Goal: Ask a question

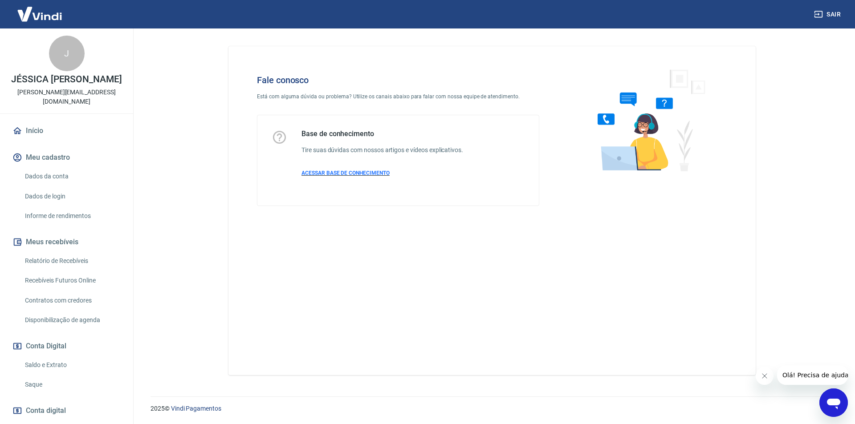
click at [351, 172] on span "ACESSAR BASE DE CONHECIMENTO" at bounding box center [345, 173] width 88 height 6
click at [833, 410] on icon "Abrir janela de mensagens" at bounding box center [833, 403] width 16 height 16
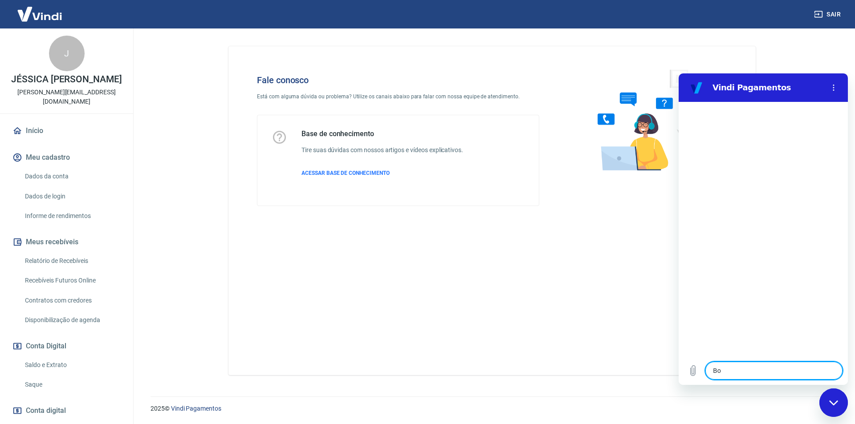
type textarea "Bom"
type textarea "x"
type textarea "Bomm"
type textarea "x"
type textarea "Bomm"
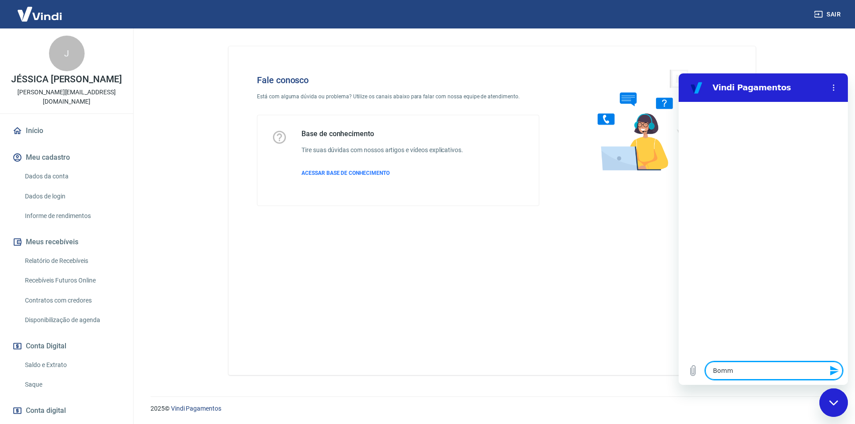
type textarea "x"
type textarea "Bomm"
type textarea "x"
type textarea "Bom"
type textarea "x"
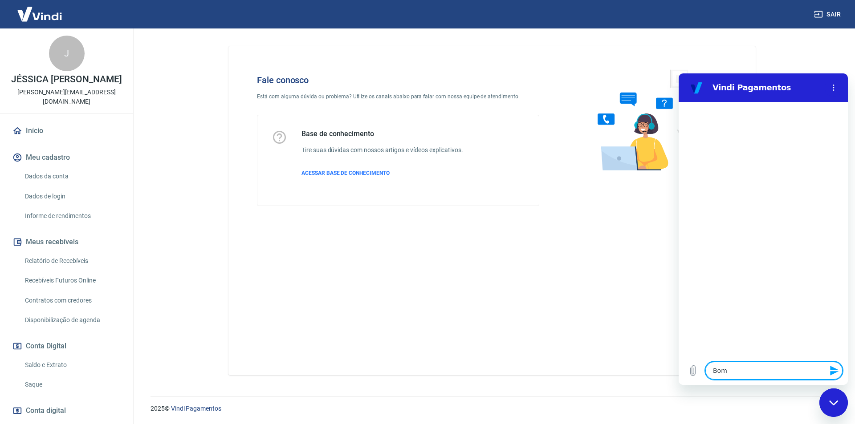
type textarea "Bom"
type textarea "x"
type textarea "Bom d"
type textarea "x"
type textarea "Bom di"
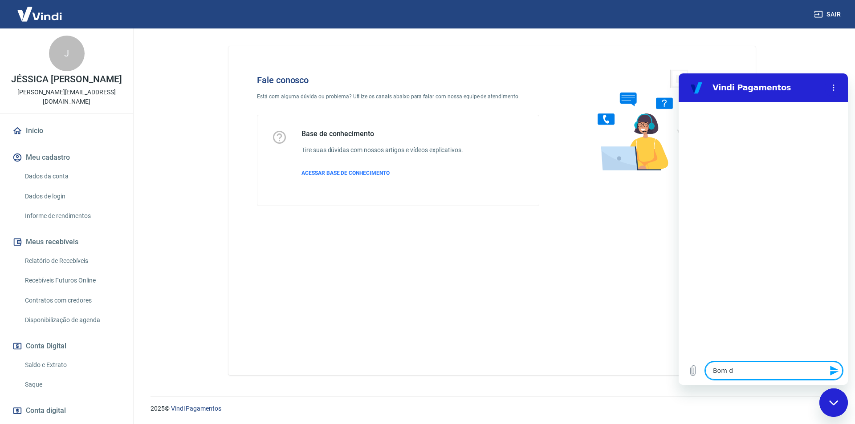
type textarea "x"
type textarea "Bom dia"
type textarea "x"
type textarea "Bom dia!"
type textarea "x"
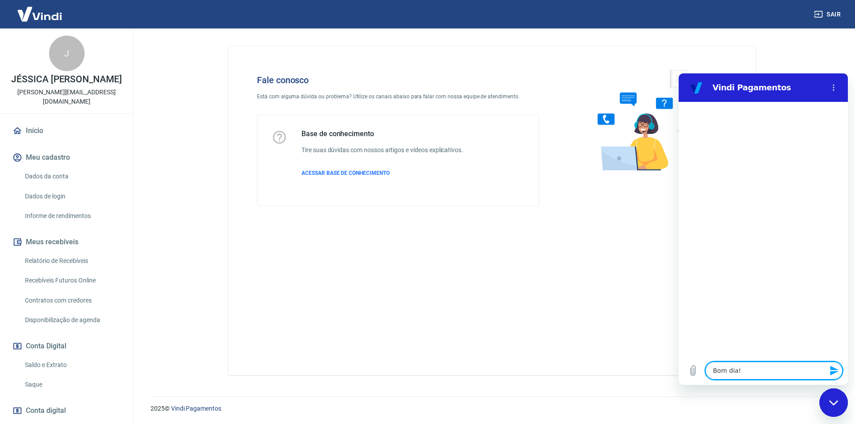
type textarea "Bom dia!"
type textarea "x"
type textarea "Bom dia! T"
type textarea "x"
type textarea "Bom dia! Tu"
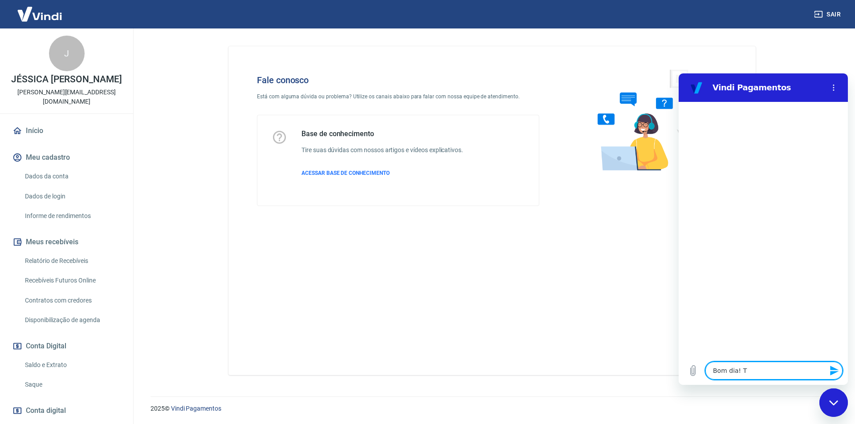
type textarea "x"
type textarea "Bom dia! Tud"
type textarea "x"
type textarea "Bom dia! Tudo"
type textarea "x"
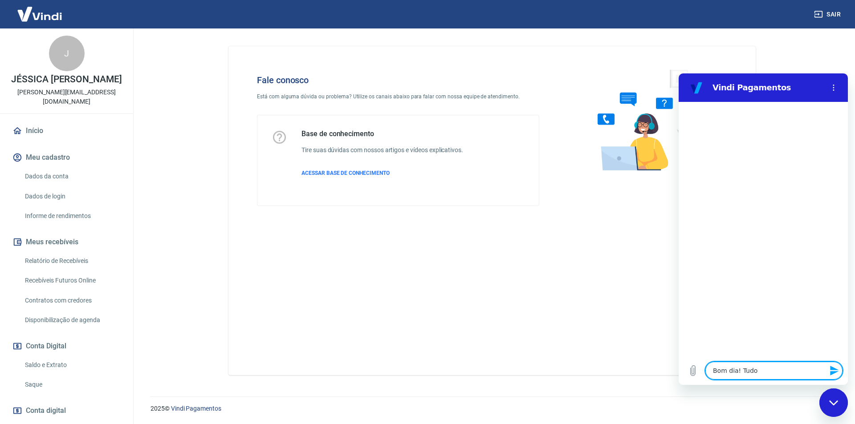
type textarea "Bom dia! Tudo"
type textarea "x"
type textarea "Bom dia! Tudo b"
type textarea "x"
type textarea "Bom dia! Tudo be"
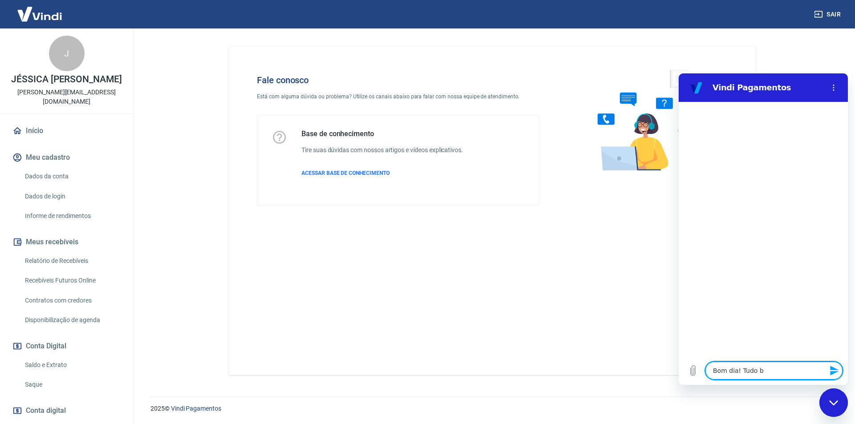
type textarea "x"
type textarea "Bom dia! Tudo bem"
type textarea "x"
type textarea "Bom dia! Tudo bem?"
type textarea "x"
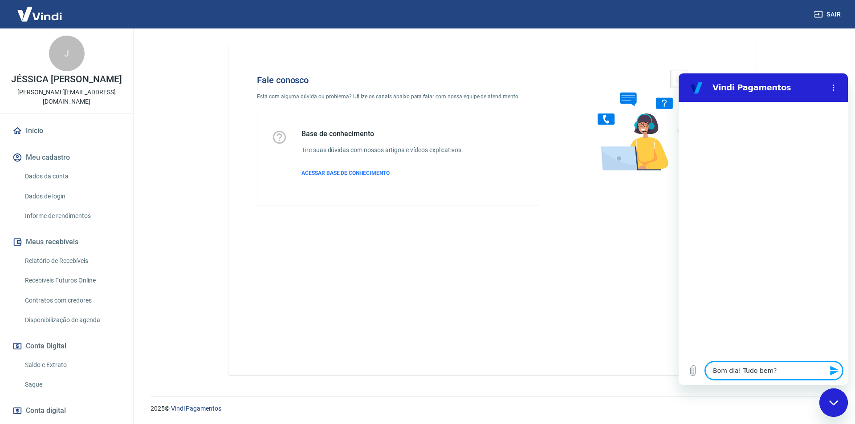
type textarea "Bom dia! Tudo bem?"
type textarea "x"
type textarea "Bom dia! Tudo bem? E"
type textarea "x"
type textarea "Bom dia! Tudo bem? En"
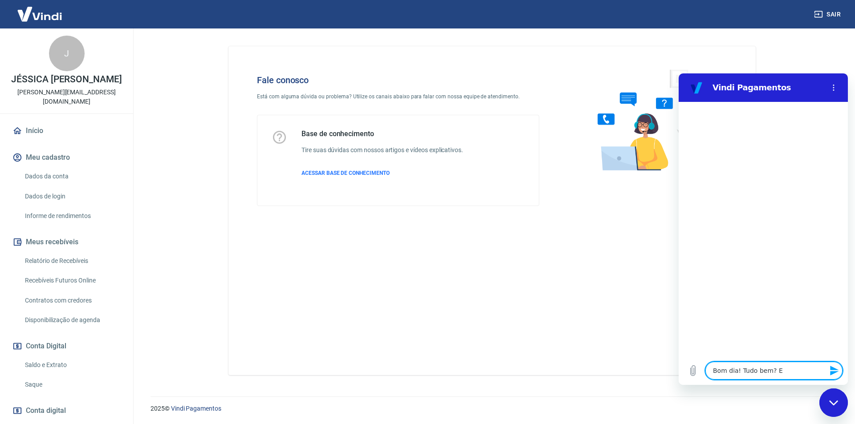
type textarea "x"
type textarea "Bom dia! Tudo bem? Ent"
type textarea "x"
type textarea "Bom dia! Tudo bem? Entr"
type textarea "x"
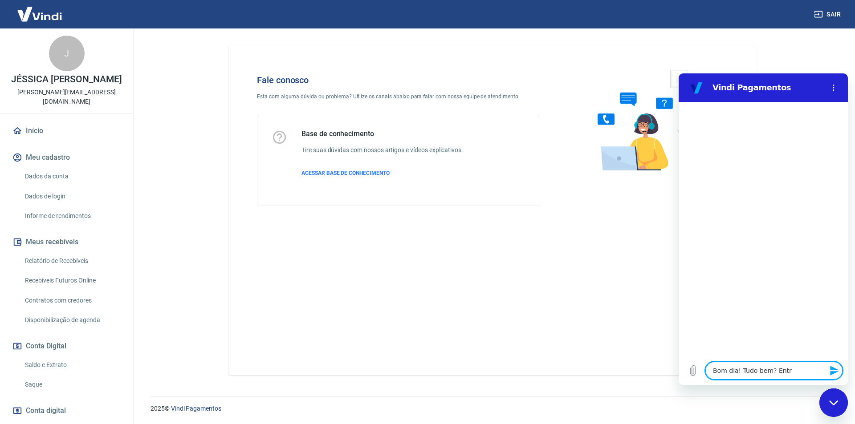
type textarea "Bom dia! Tudo bem? Entro"
type textarea "x"
type textarea "Bom dia! Tudo bem? Entro"
type textarea "x"
type textarea "Bom dia! Tudo bem? Entro e"
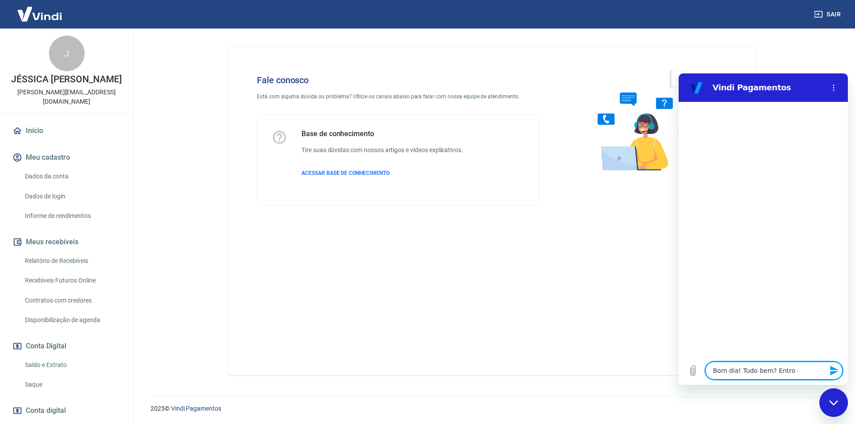
type textarea "x"
type textarea "Bom dia! Tudo bem? Entro em"
type textarea "x"
type textarea "Bom dia! Tudo bem? Entro em"
type textarea "x"
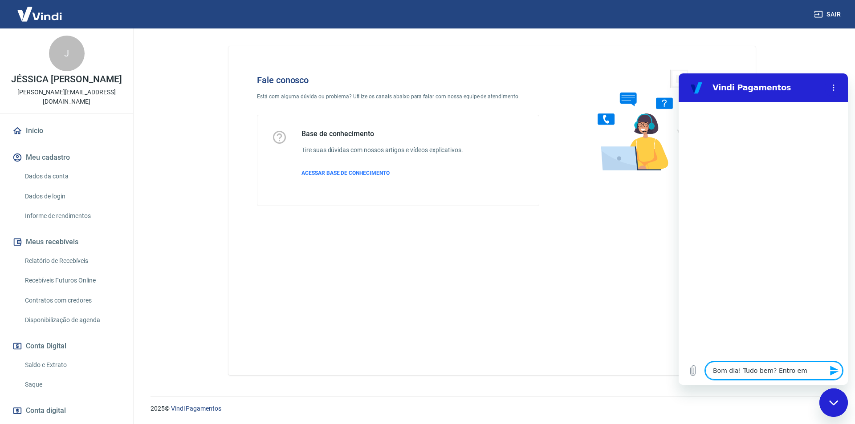
type textarea "Bom dia! Tudo bem? Entro em c"
type textarea "x"
type textarea "Bom dia! Tudo bem? Entro em co"
type textarea "x"
type textarea "Bom dia! Tudo bem? Entro em con"
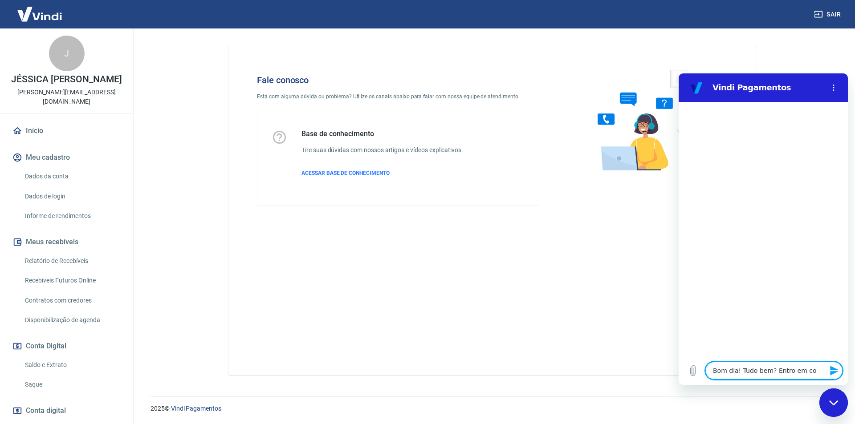
type textarea "x"
type textarea "Bom dia! Tudo bem? Entro em cont"
type textarea "x"
type textarea "Bom dia! Tudo bem? Entro em conta"
type textarea "x"
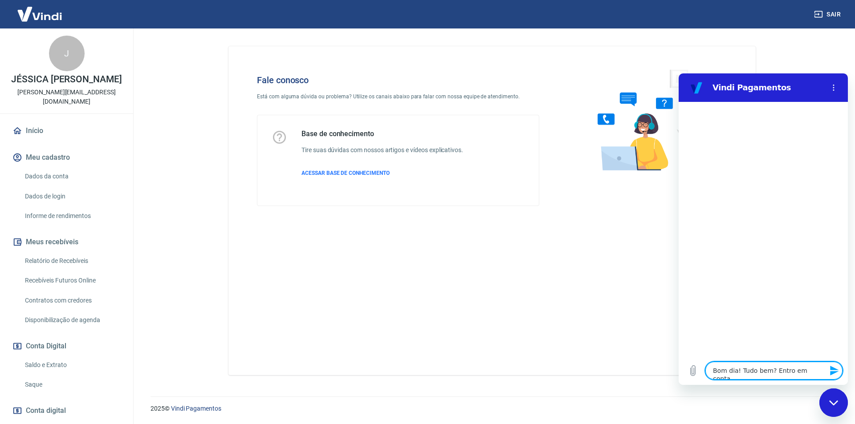
type textarea "Bom dia! Tudo bem? Entro em contat"
type textarea "x"
type textarea "Bom dia! Tudo bem? Entro em contato"
type textarea "x"
type textarea "Bom dia! Tudo bem? Entro em contato"
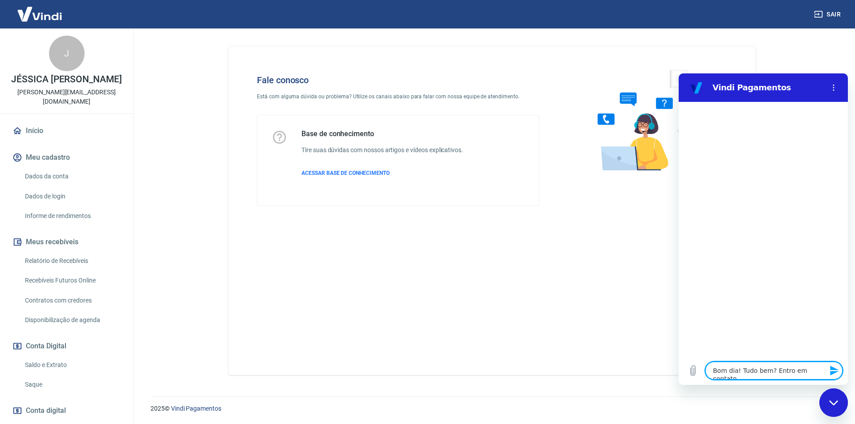
type textarea "x"
type textarea "Bom dia! Tudo bem? Entro em contato p"
type textarea "x"
type textarea "Bom dia! Tudo bem? Entro em contato pa"
type textarea "x"
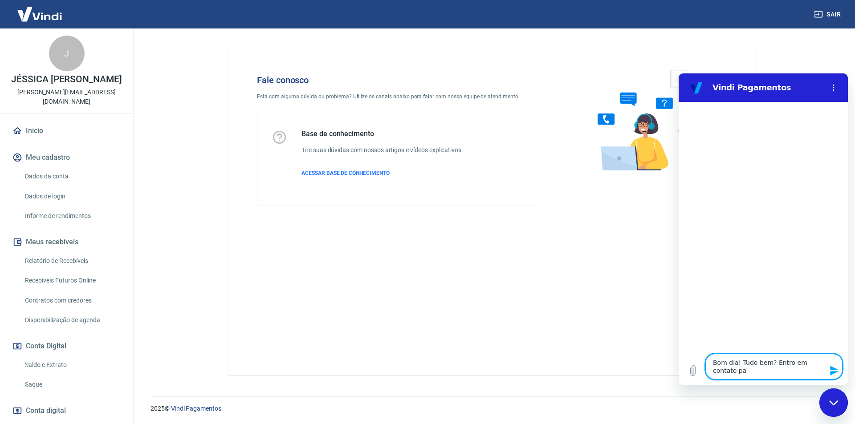
type textarea "Bom dia! Tudo bem? Entro em contato par"
type textarea "x"
type textarea "Bom dia! Tudo bem? Entro em contato para"
type textarea "x"
type textarea "Bom dia! Tudo bem? Entro em contato para"
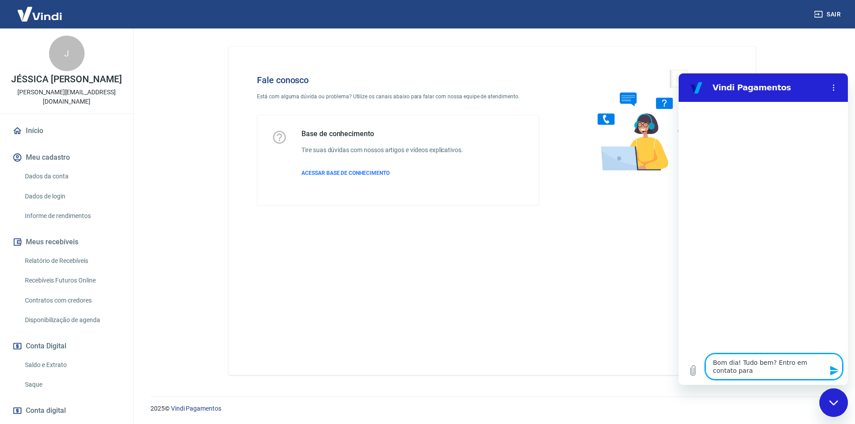
type textarea "x"
type textarea "Bom dia! Tudo bem? Entro em contato para v"
type textarea "x"
type textarea "Bom dia! Tudo bem? Entro em contato para ve"
type textarea "x"
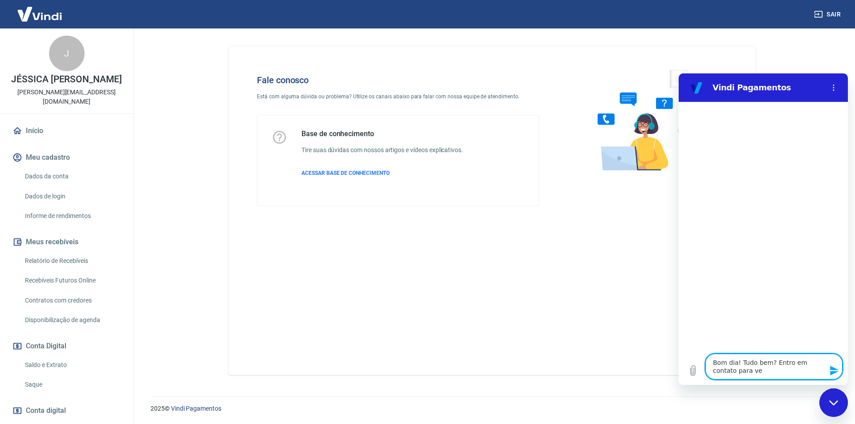
type textarea "Bom dia! Tudo bem? Entro em contato para vei"
type textarea "x"
type textarea "Bom dia! Tudo bem? Entro em contato para veir"
type textarea "x"
type textarea "Bom dia! Tudo bem? Entro em contato para veirf"
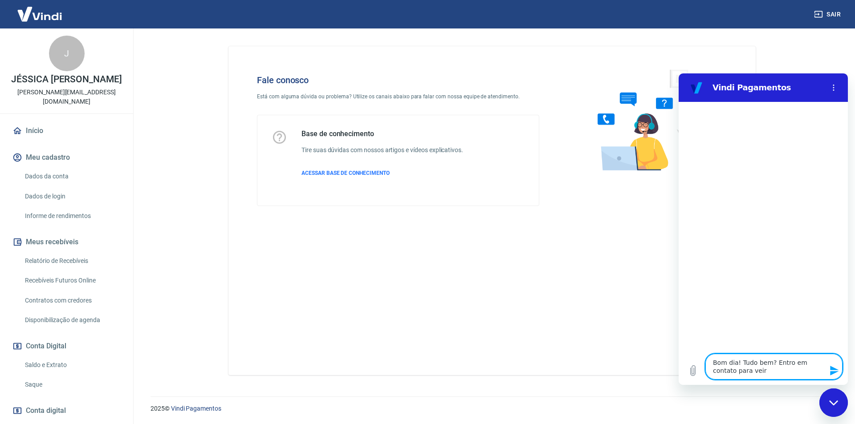
type textarea "x"
type textarea "Bom dia! Tudo bem? Entro em contato para veirfi"
type textarea "x"
type textarea "Bom dia! Tudo bem? Entro em contato para veirf"
type textarea "x"
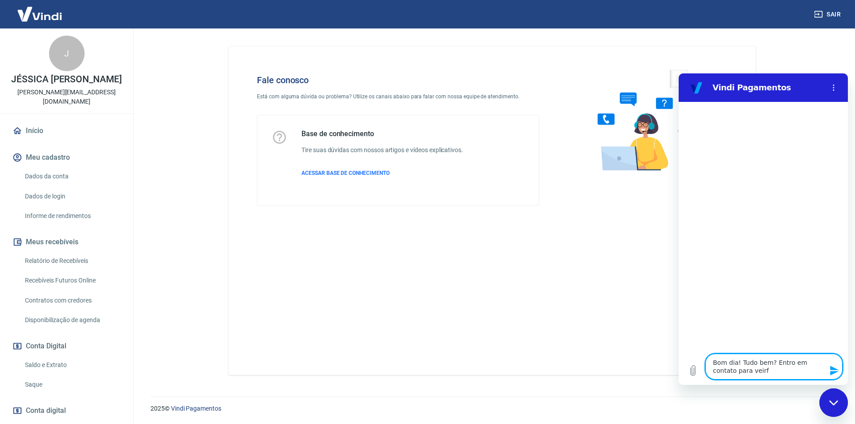
type textarea "Bom dia! Tudo bem? Entro em contato para veir"
type textarea "x"
type textarea "Bom dia! Tudo bem? Entro em contato para vei"
type textarea "x"
type textarea "Bom dia! Tudo bem? Entro em contato para ve"
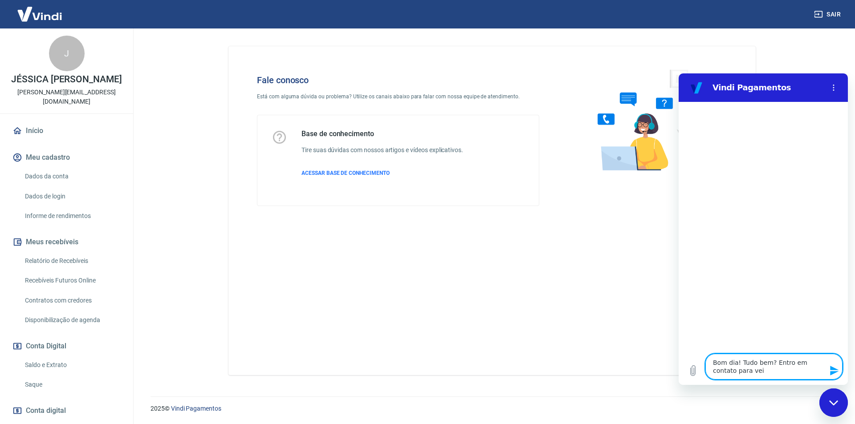
type textarea "x"
type textarea "Bom dia! Tudo bem? Entro em contato para ver"
type textarea "x"
type textarea "Bom dia! Tudo bem? Entro em contato para veri"
type textarea "x"
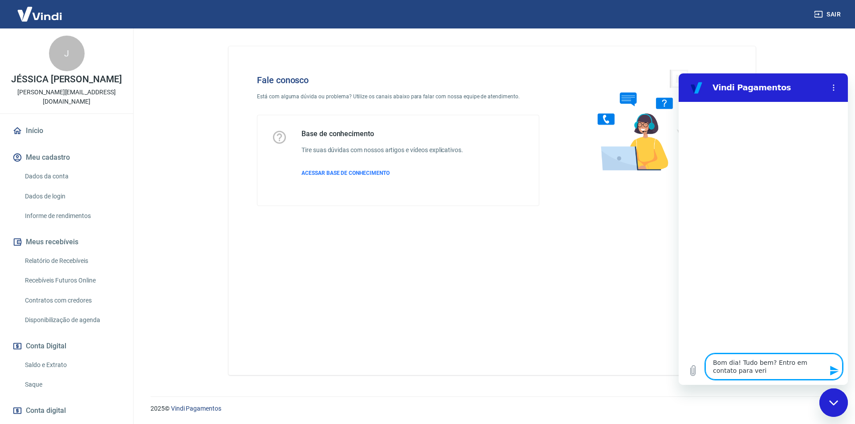
type textarea "Bom dia! Tudo bem? Entro em contato para verii"
type textarea "x"
type textarea "Bom dia! Tudo bem? Entro em contato para veri"
type textarea "x"
type textarea "Bom dia! Tudo bem? Entro em contato para verif"
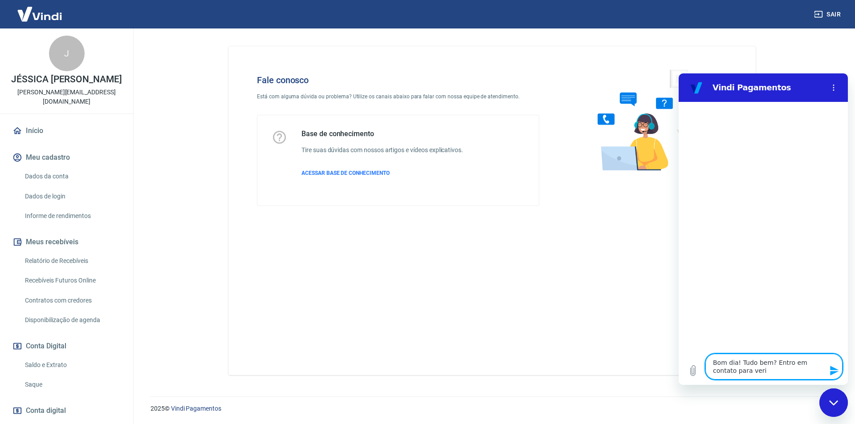
type textarea "x"
type textarea "Bom dia! Tudo bem? Entro em contato para verifi"
type textarea "x"
type textarea "Bom dia! Tudo bem? Entro em contato para verific"
type textarea "x"
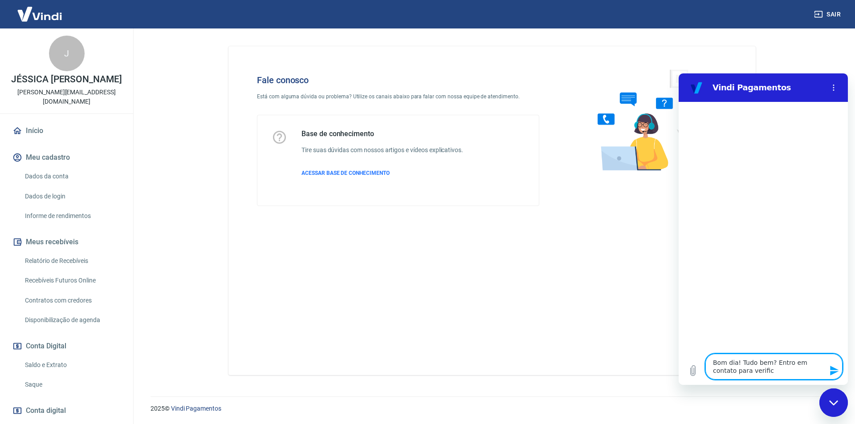
type textarea "Bom dia! Tudo bem? Entro em contato para verifica"
type textarea "x"
type textarea "Bom dia! Tudo bem? Entro em contato para verificar"
type textarea "x"
type textarea "Bom dia! Tudo bem? Entro em contato para verificar"
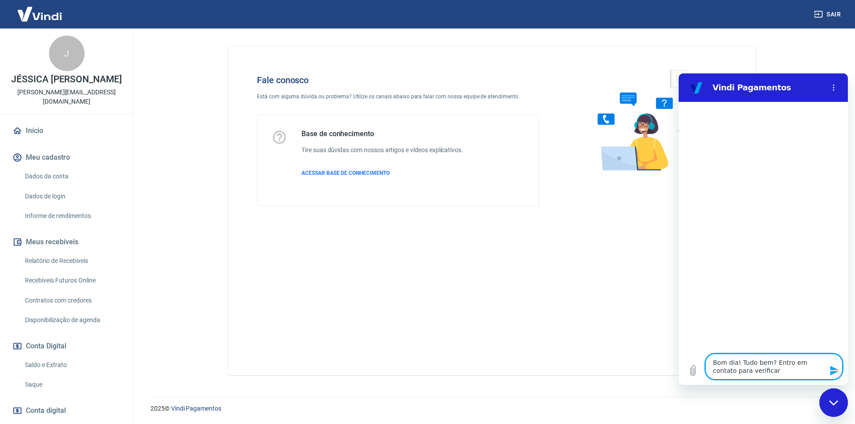
type textarea "x"
type textarea "Bom dia! Tudo bem? Entro em contato para verificar o"
type textarea "x"
type textarea "Bom dia! Tudo bem? Entro em contato para verificar o"
type textarea "x"
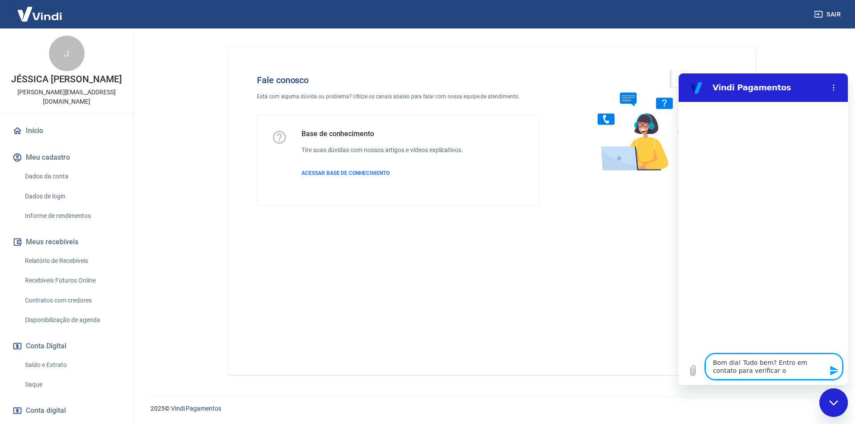
type textarea "Bom dia! Tudo bem? Entro em contato para verificar o m"
type textarea "x"
type textarea "Bom dia! Tudo bem? Entro em contato para verificar o mt"
type textarea "x"
type textarea "Bom dia! Tudo bem? Entro em contato para verificar o m"
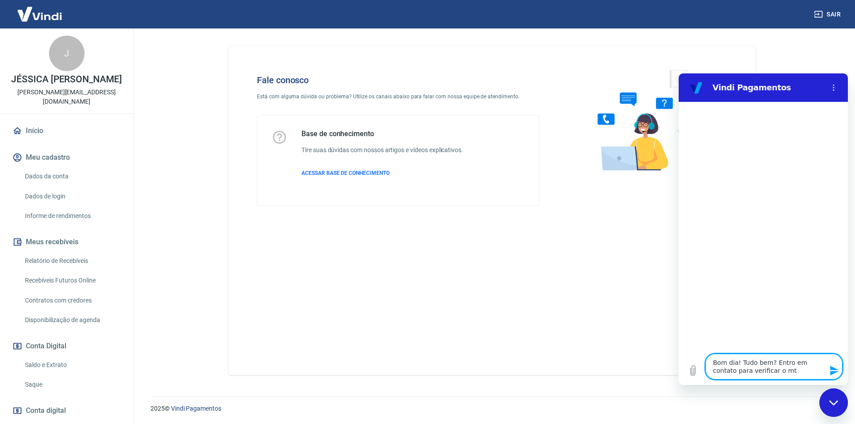
type textarea "x"
type textarea "Bom dia! Tudo bem? Entro em contato para verificar o mo"
type textarea "x"
type textarea "Bom dia! Tudo bem? Entro em contato para verificar o mot"
type textarea "x"
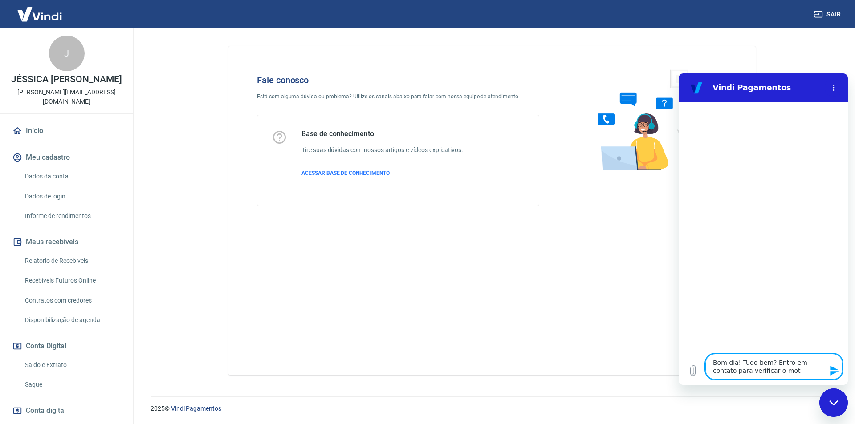
type textarea "Bom dia! Tudo bem? Entro em contato para verificar o moti"
type textarea "x"
type textarea "Bom dia! Tudo bem? Entro em contato para verificar o motib"
type textarea "x"
type textarea "Bom dia! Tudo bem? Entro em contato para verificar o motibo"
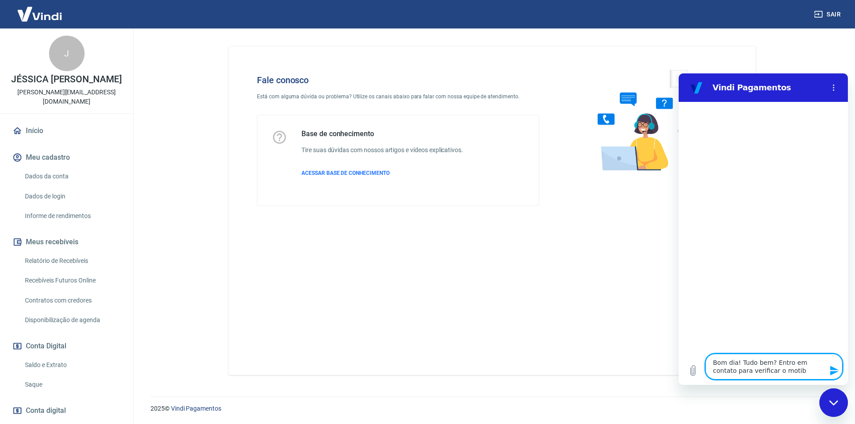
type textarea "x"
type textarea "Bom dia! Tudo bem? Entro em contato para verificar o motibo"
type textarea "x"
type textarea "Bom dia! Tudo bem? Entro em contato para verificar o motibo"
type textarea "x"
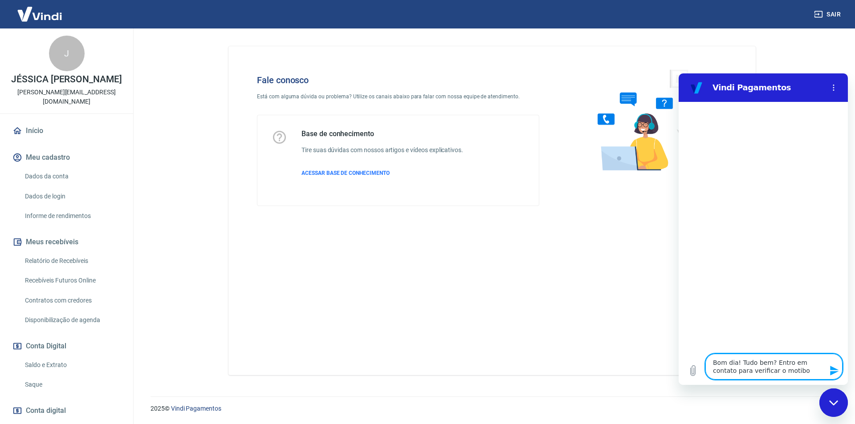
type textarea "Bom dia! Tudo bem? Entro em contato para verificar o motib"
type textarea "x"
type textarea "Bom dia! Tudo bem? Entro em contato para verificar o moti"
type textarea "x"
type textarea "Bom dia! Tudo bem? Entro em contato para verificar o motiv"
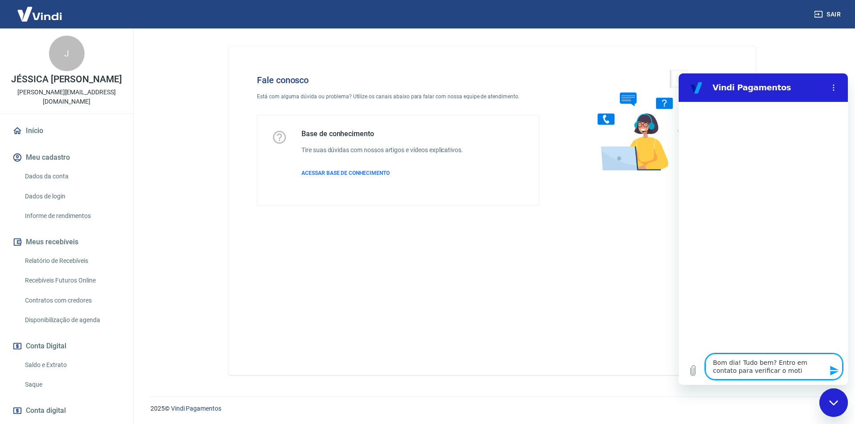
type textarea "x"
type textarea "Bom dia! Tudo bem? Entro em contato para verificar o motivo"
type textarea "x"
type textarea "Bom dia! Tudo bem? Entro em contato para verificar o motivo"
type textarea "x"
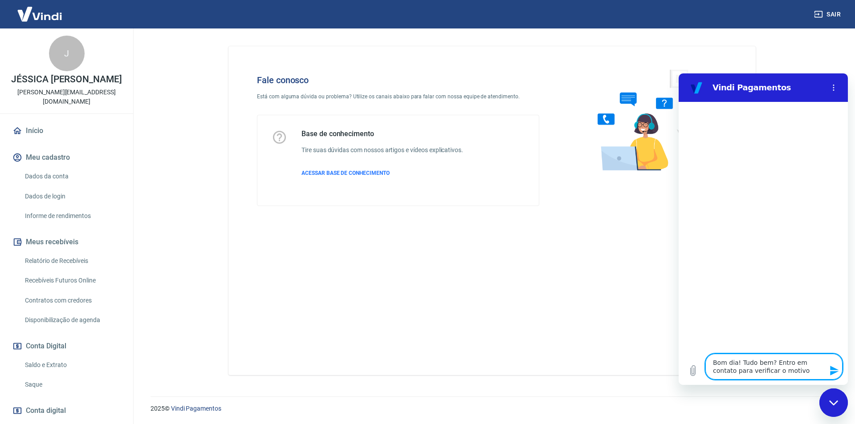
type textarea "Bom dia! Tudo bem? Entro em contato para verificar o motivo p"
type textarea "x"
type textarea "Bom dia! Tudo bem? Entro em contato para verificar o motivo pe"
type textarea "x"
type textarea "Bom dia! Tudo bem? Entro em contato para verificar o motivo pel"
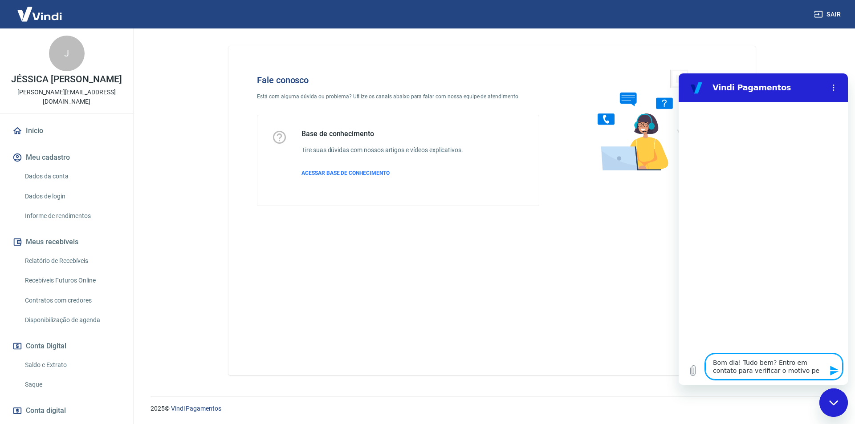
type textarea "x"
type textarea "Bom dia! Tudo bem? Entro em contato para verificar o motivo pelo"
type textarea "x"
type textarea "Bom dia! Tudo bem? Entro em contato para verificar o motivo pelo"
type textarea "x"
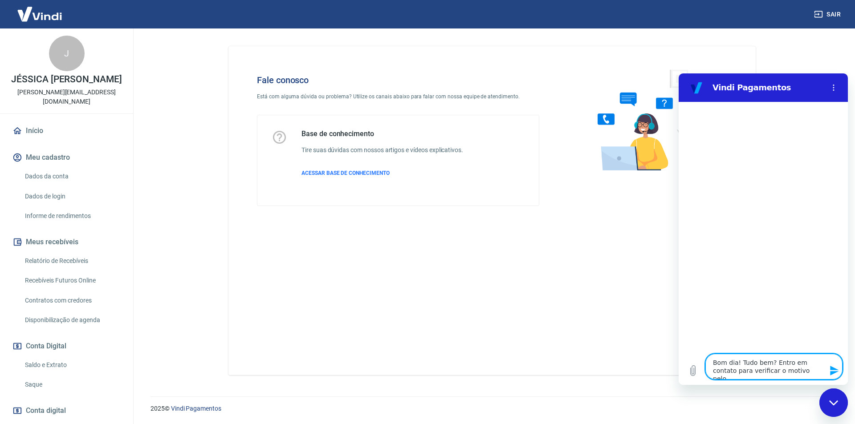
type textarea "Bom dia! Tudo bem? Entro em contato para verificar o motivo pelo q"
type textarea "x"
type textarea "Bom dia! Tudo bem? Entro em contato para verificar o motivo pelo qu"
type textarea "x"
type textarea "Bom dia! Tudo bem? Entro em contato para verificar o motivo pelo que"
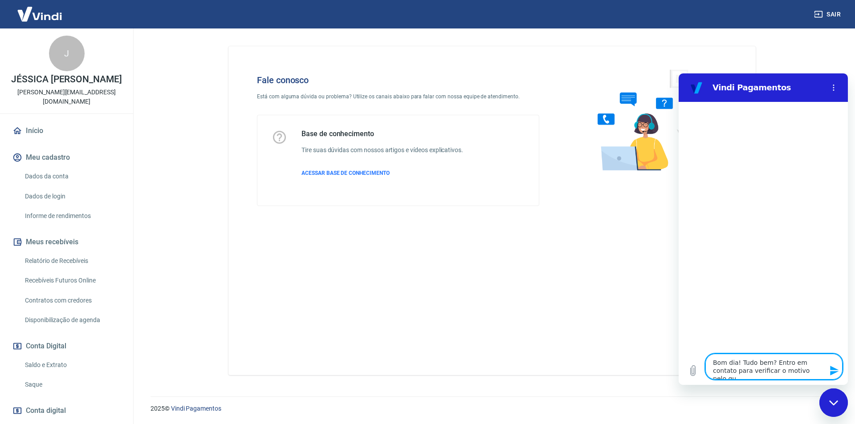
type textarea "x"
type textarea "Bom dia! Tudo bem? Entro em contato para verificar o motivo pelo qu"
type textarea "x"
type textarea "Bom dia! Tudo bem? Entro em contato para verificar o motivo pelo qua"
type textarea "x"
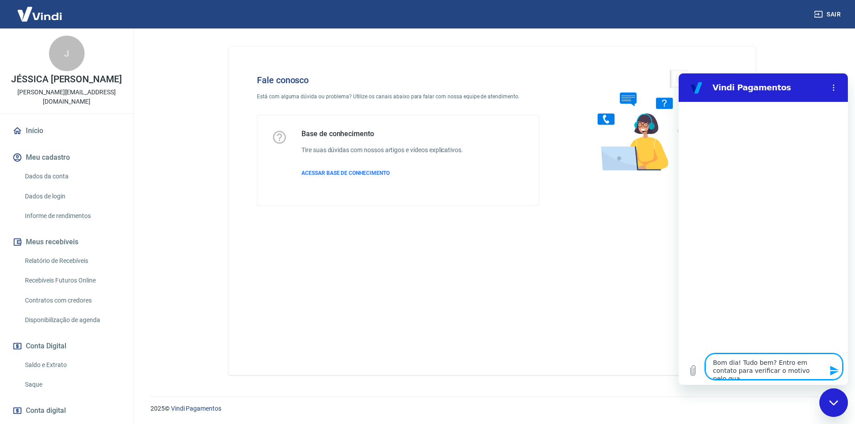
type textarea "Bom dia! Tudo bem? Entro em contato para verificar o motivo pelo qual"
type textarea "x"
type textarea "Bom dia! Tudo bem? Entro em contato para verificar o motivo pelo qual"
type textarea "x"
type textarea "Bom dia! Tudo bem? Entro em contato para verificar o motivo pelo qual ,"
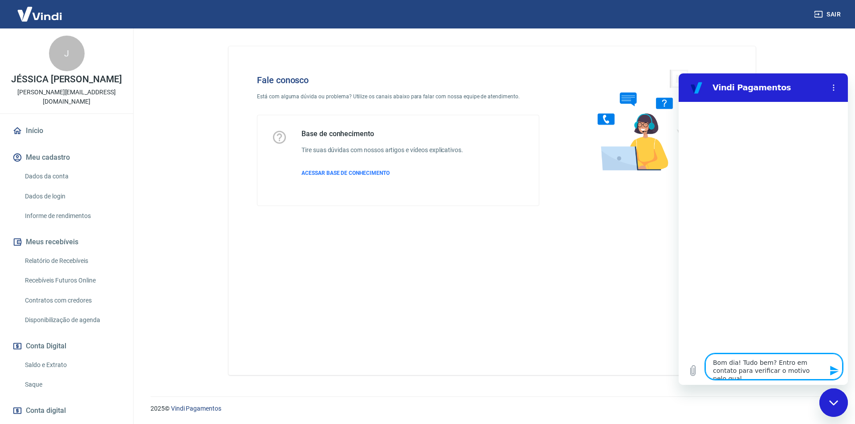
type textarea "x"
type textarea "Bom dia! Tudo bem? Entro em contato para verificar o motivo pelo qual"
type textarea "x"
type textarea "Bom dia! Tudo bem? Entro em contato para verificar o motivo pelo qual ,"
type textarea "x"
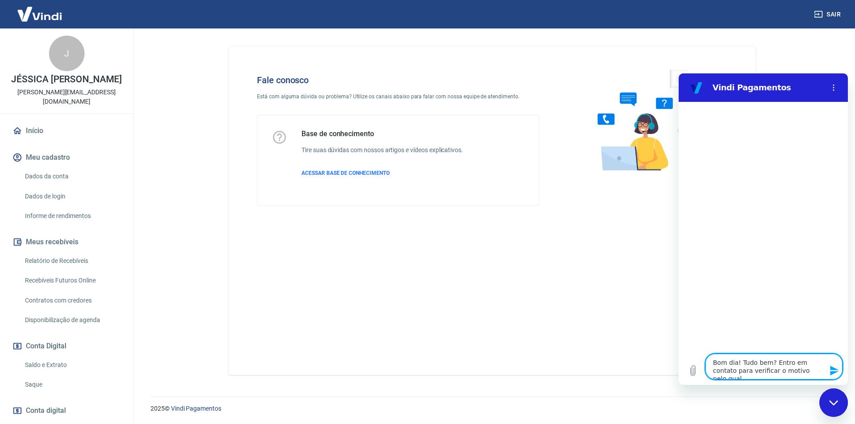
type textarea "Bom dia! Tudo bem? Entro em contato para verificar o motivo pelo qual ,"
type textarea "x"
type textarea "Bom dia! Tudo bem? Entro em contato para verificar o motivo pelo qual , r"
type textarea "x"
type textarea "Bom dia! Tudo bem? Entro em contato para verificar o motivo pelo qual , re"
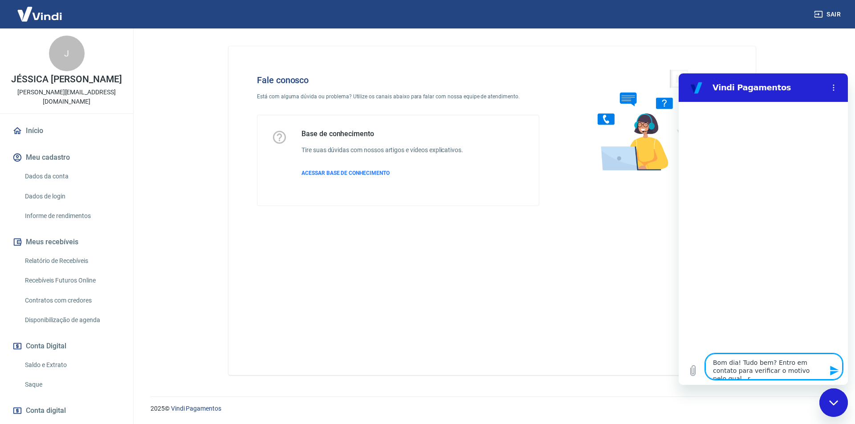
type textarea "x"
type textarea "Bom dia! Tudo bem? Entro em contato para verificar o motivo pelo qual , rec"
type textarea "x"
type textarea "Bom dia! Tudo bem? Entro em contato para verificar o motivo pelo qual , rece"
type textarea "x"
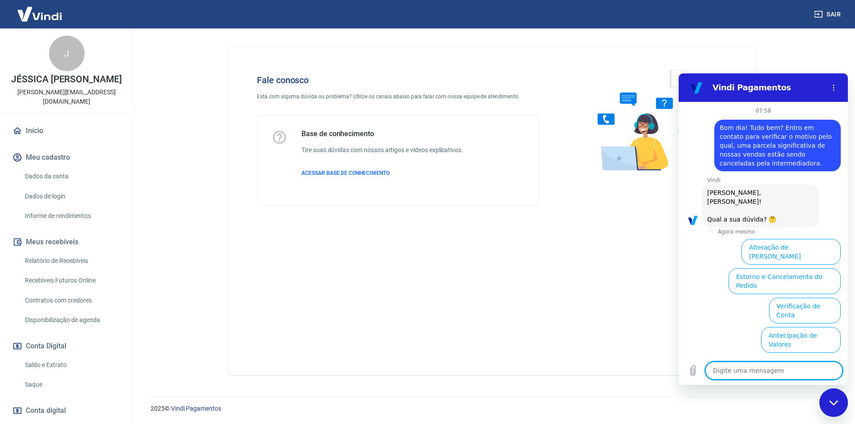
scroll to position [57, 0]
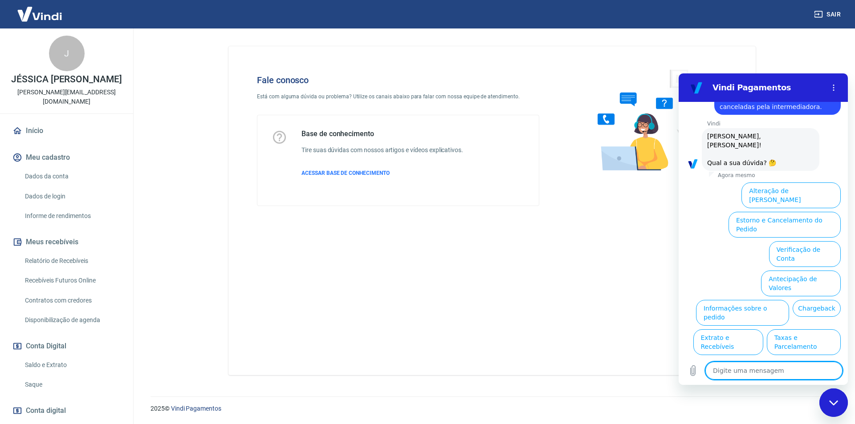
click at [798, 212] on button "Estorno e Cancelamento do Pedido" at bounding box center [784, 225] width 112 height 26
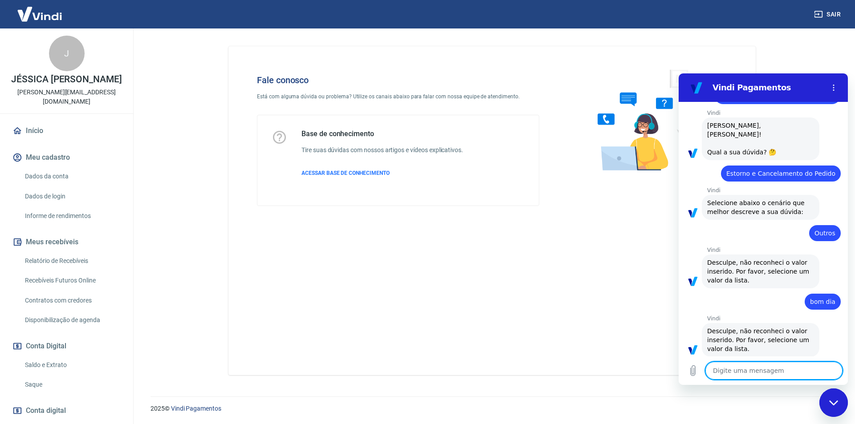
scroll to position [69, 0]
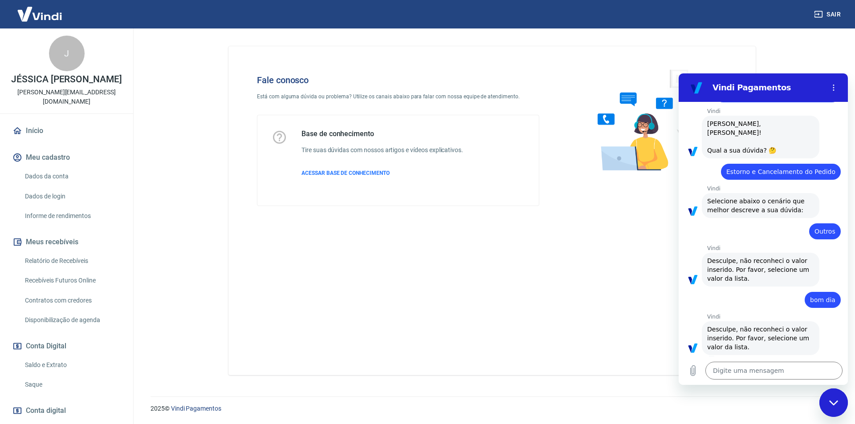
click at [827, 401] on div "Fechar janela de mensagens" at bounding box center [833, 403] width 27 height 27
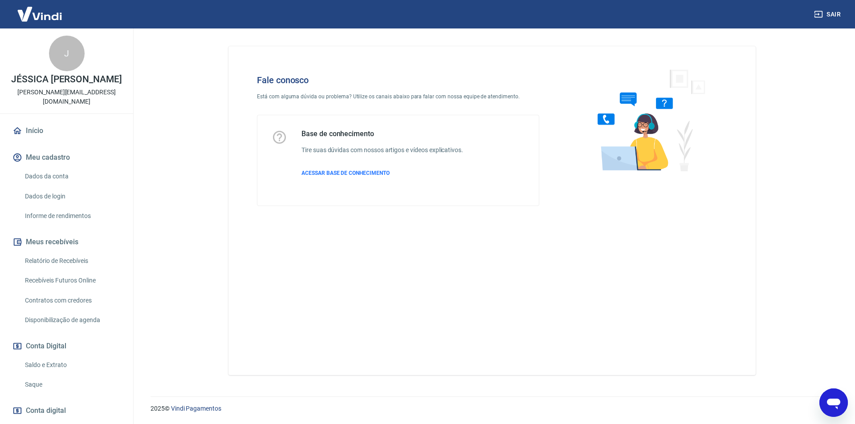
click at [827, 393] on div "Abrir janela de mensagens" at bounding box center [833, 403] width 27 height 27
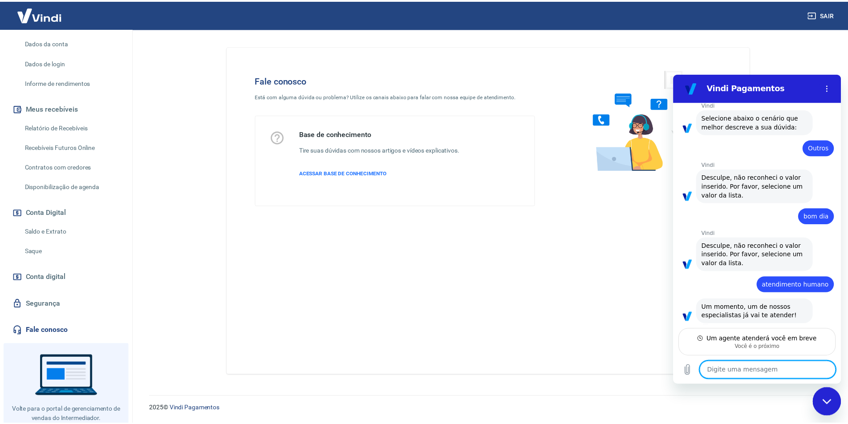
scroll to position [0, 0]
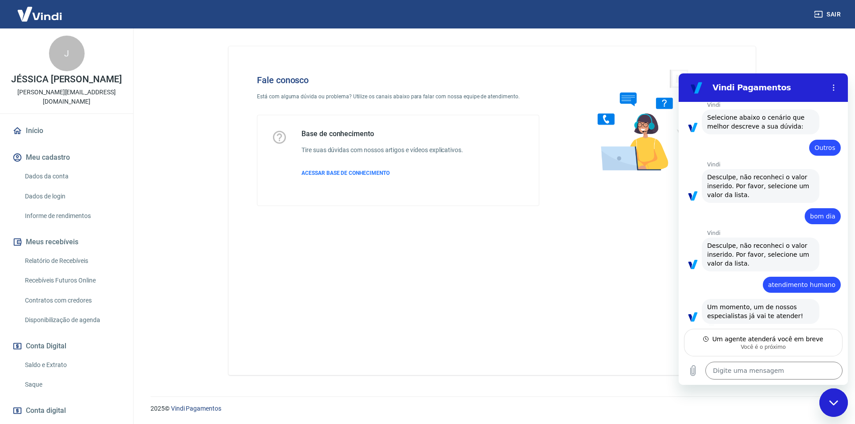
click at [61, 130] on link "Início" at bounding box center [67, 131] width 112 height 20
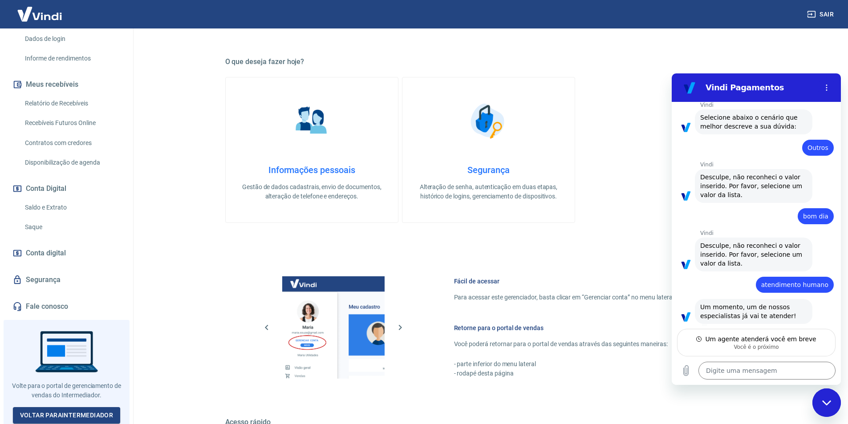
scroll to position [178, 0]
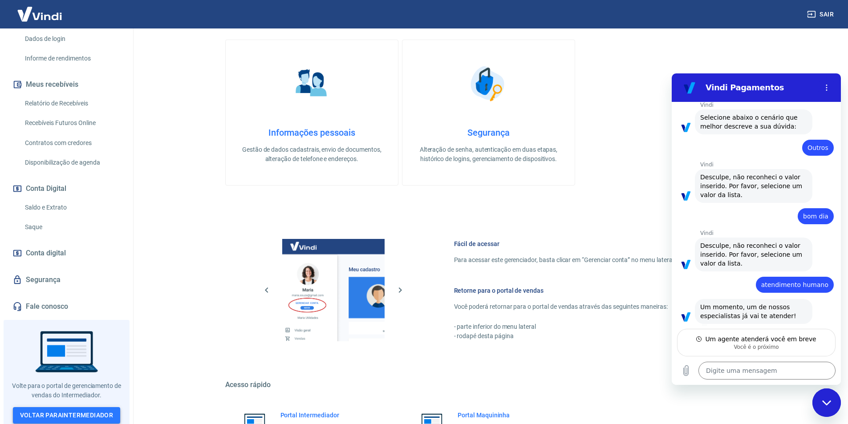
click at [90, 413] on link "Voltar para Intermediador" at bounding box center [67, 415] width 108 height 16
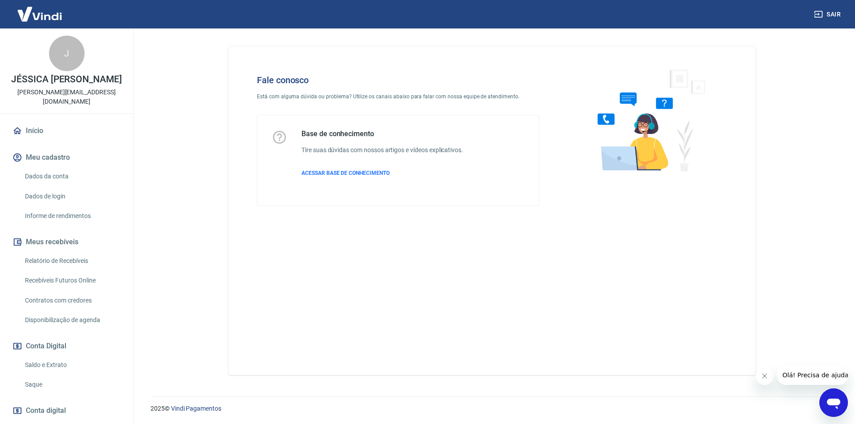
click at [838, 406] on icon "Abrir janela de mensagens" at bounding box center [833, 403] width 16 height 16
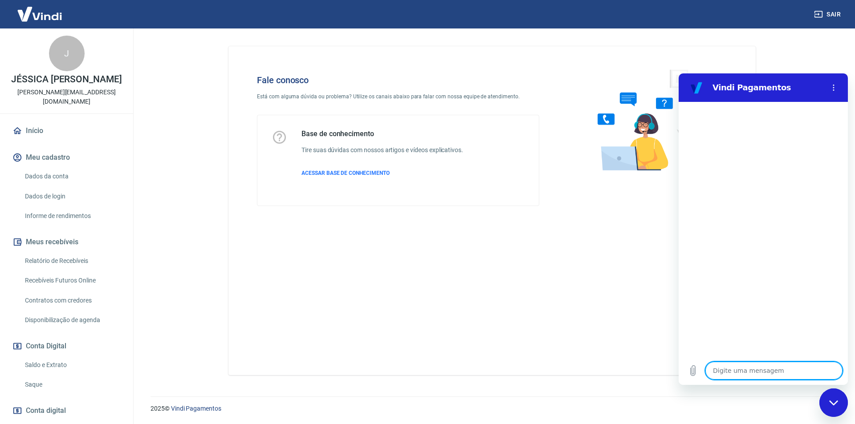
type textarea "b"
type textarea "x"
type textarea "bo"
type textarea "x"
type textarea "bom"
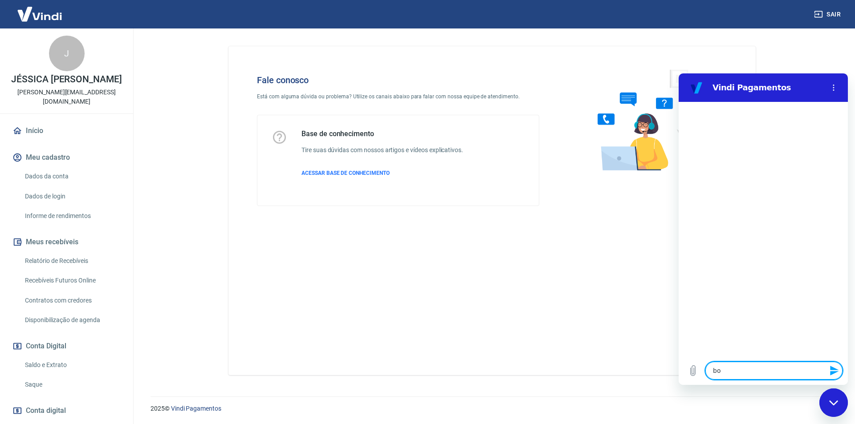
type textarea "x"
type textarea "bom"
type textarea "x"
type textarea "bom d"
type textarea "x"
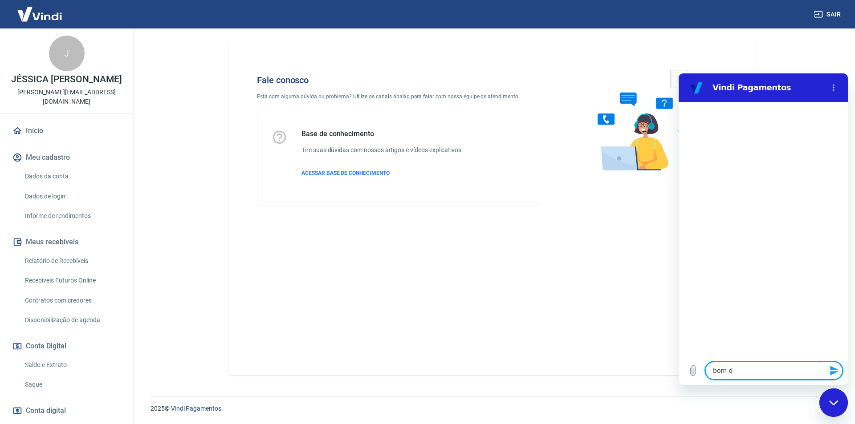
type textarea "bom di"
type textarea "x"
type textarea "bom dia"
type textarea "x"
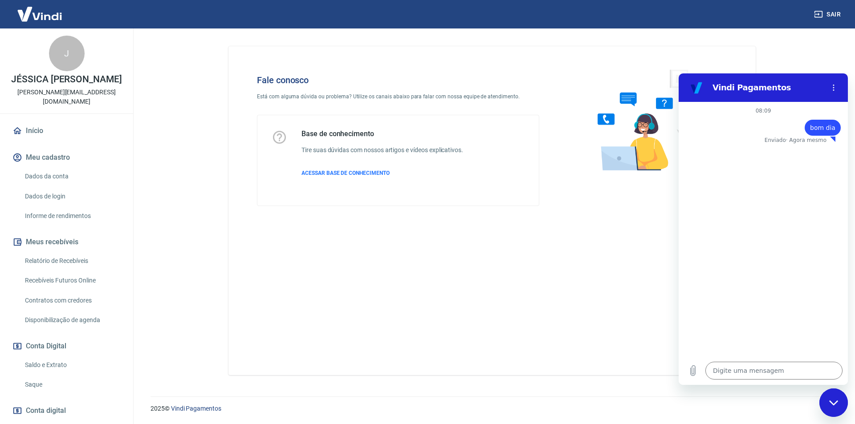
type textarea "x"
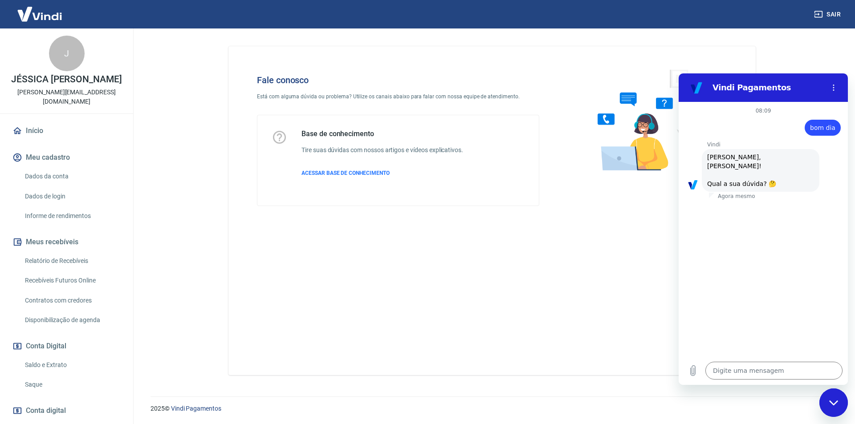
scroll to position [21, 0]
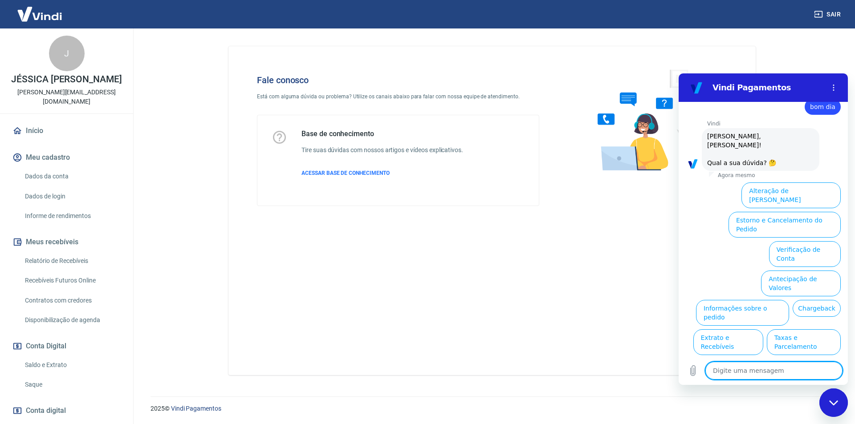
click at [753, 373] on textarea at bounding box center [773, 371] width 137 height 18
type textarea "a"
type textarea "x"
type textarea "at"
type textarea "x"
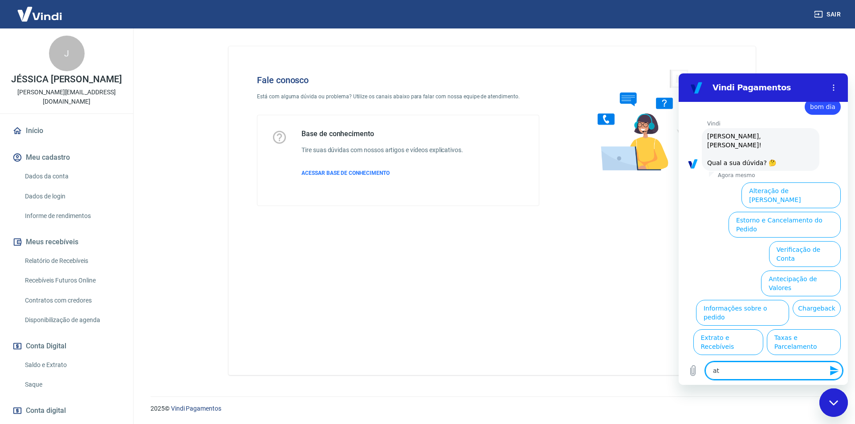
type textarea "ate"
type textarea "x"
type textarea "aten"
type textarea "x"
type textarea "atend"
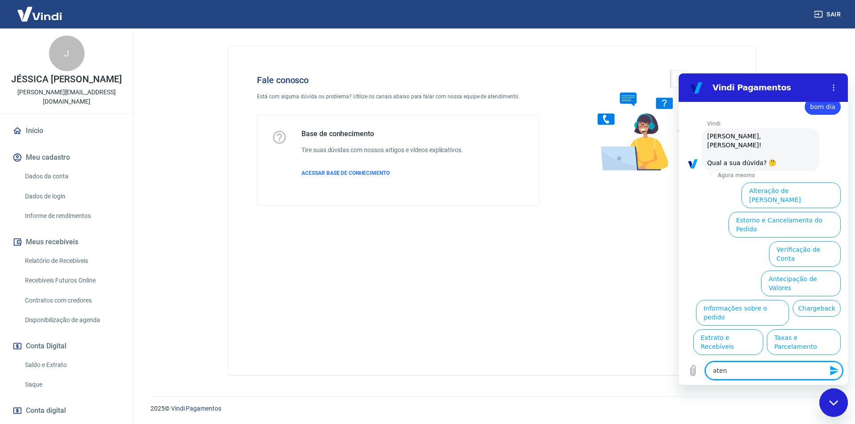
type textarea "x"
type textarea "atendi"
type textarea "x"
type textarea "atendi,m"
type textarea "x"
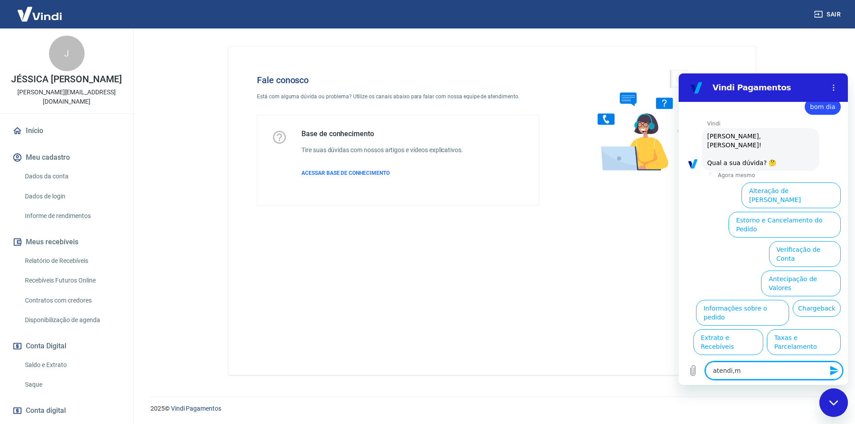
type textarea "atendi,me"
type textarea "x"
type textarea "atendi,men"
type textarea "x"
type textarea "atendi,me"
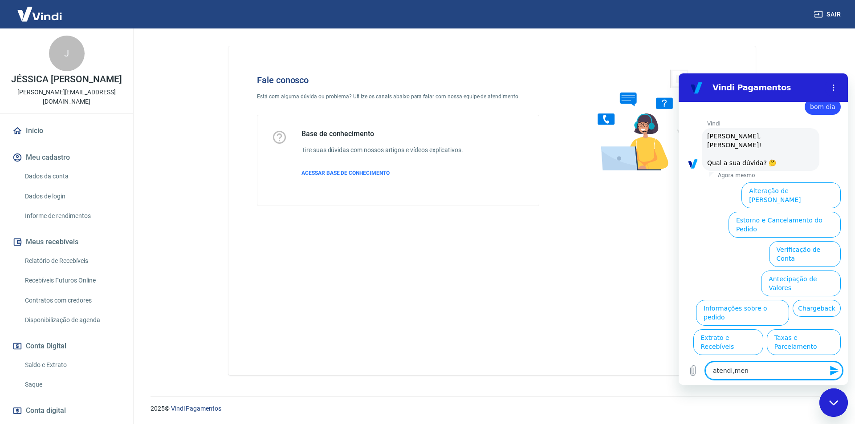
type textarea "x"
type textarea "atendi,m"
type textarea "x"
type textarea "atendi,"
type textarea "x"
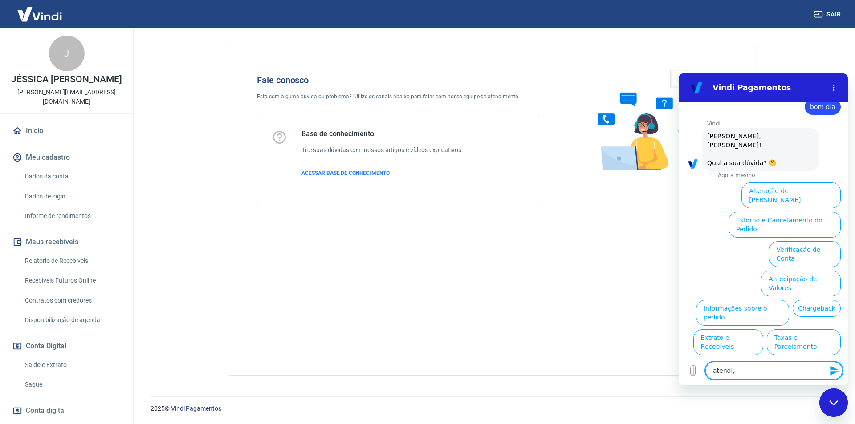
type textarea "atendi"
type textarea "x"
type textarea "atendim"
type textarea "x"
type textarea "atendime"
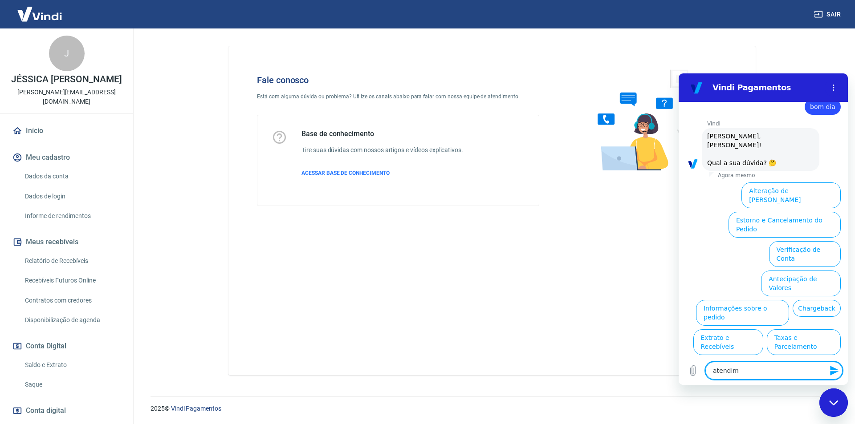
type textarea "x"
type textarea "atendimen"
type textarea "x"
type textarea "atendiment"
type textarea "x"
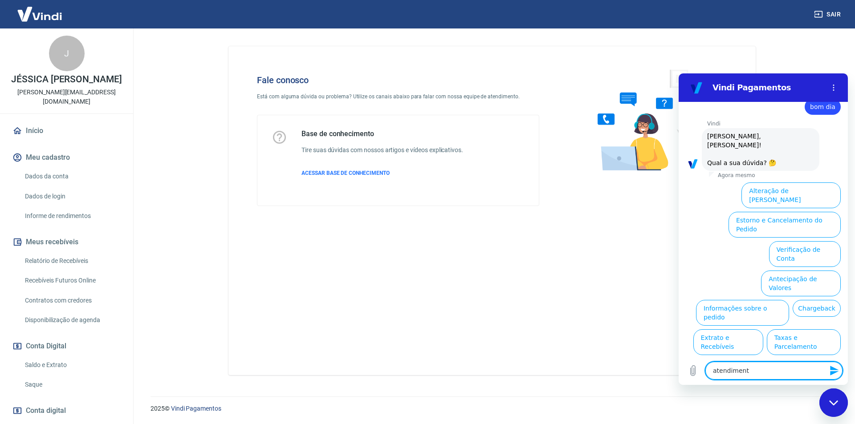
type textarea "atendimento"
type textarea "x"
type textarea "atendimento"
type textarea "x"
type textarea "atendimento h"
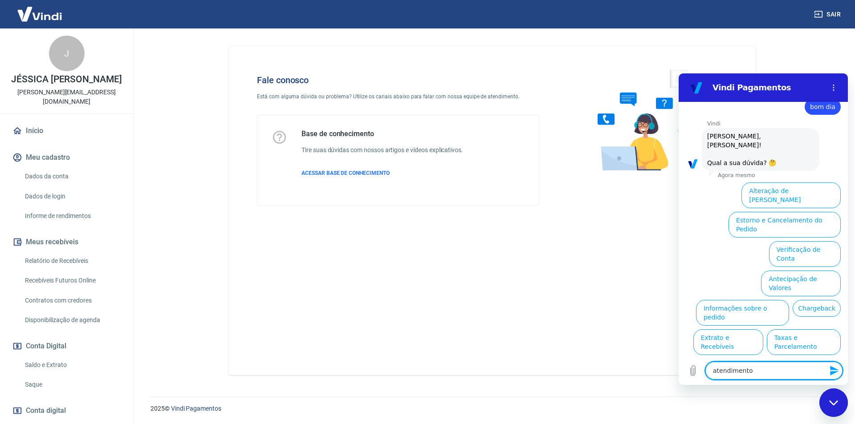
type textarea "x"
type textarea "atendimento hu"
type textarea "x"
type textarea "atendimento hum"
type textarea "x"
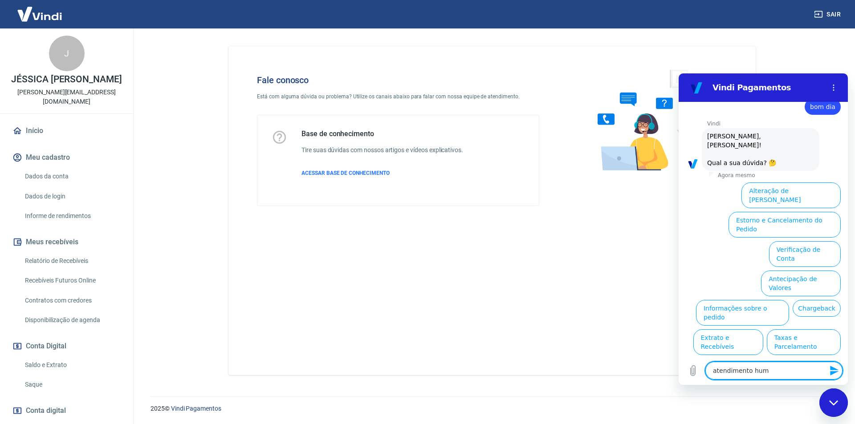
type textarea "atendimento huma"
type textarea "x"
type textarea "atendimento human"
type textarea "x"
type textarea "atendimento humano"
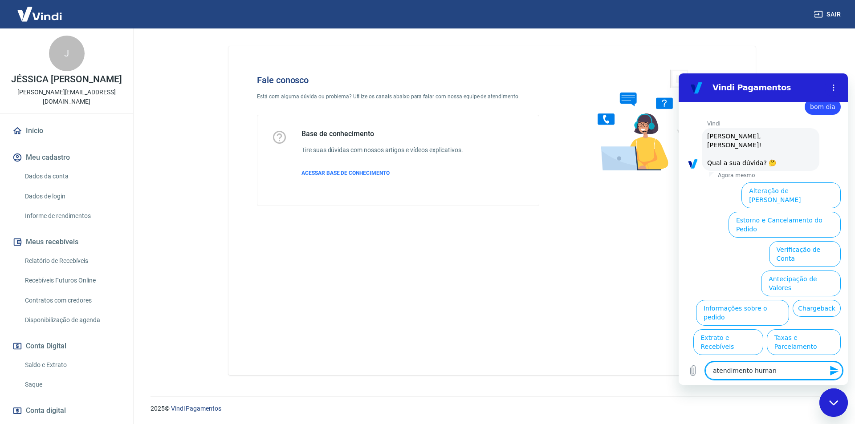
type textarea "x"
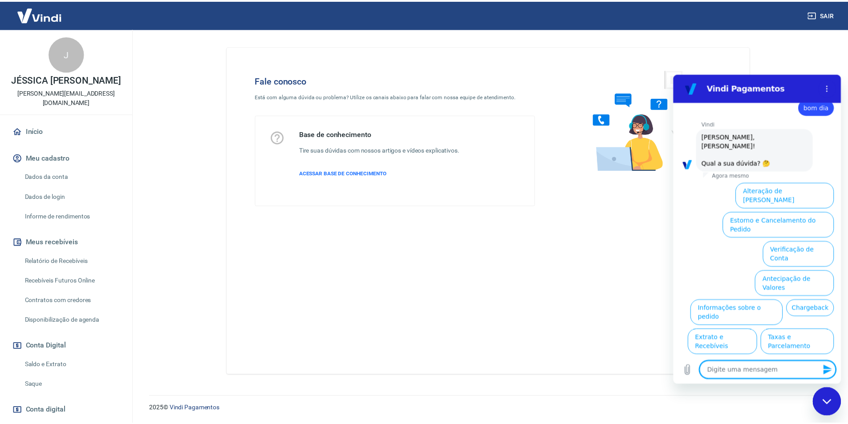
scroll to position [0, 0]
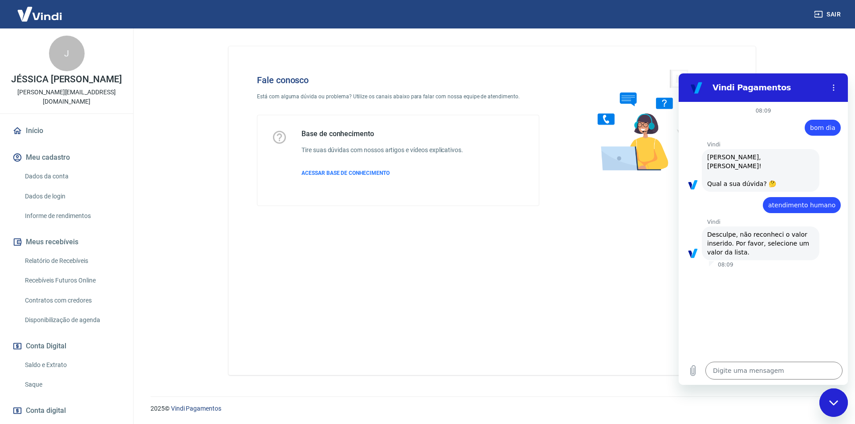
type textarea "x"
click at [28, 131] on link "Início" at bounding box center [67, 131] width 112 height 20
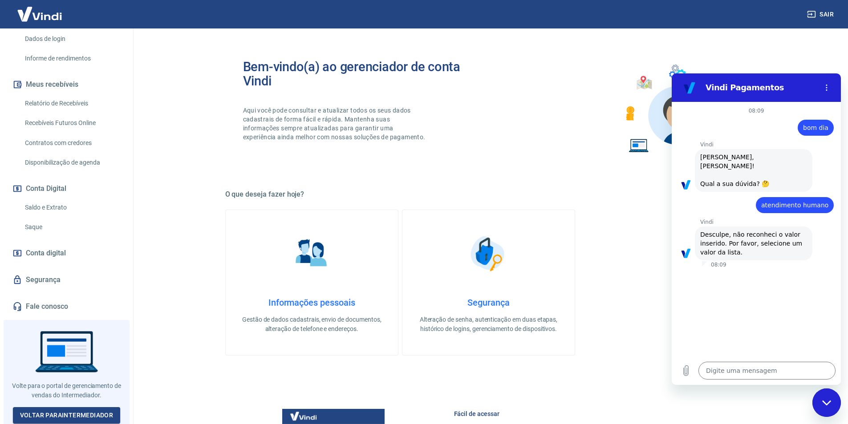
scroll to position [178, 0]
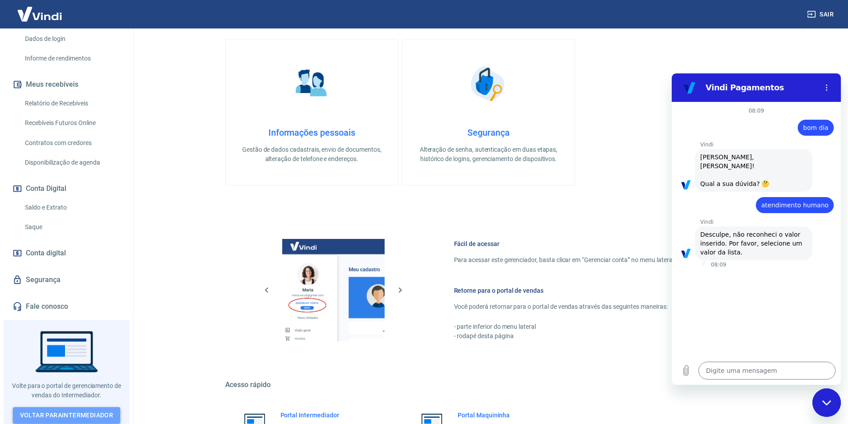
click at [58, 412] on link "Voltar para Intermediador" at bounding box center [67, 415] width 108 height 16
